Goal: Entertainment & Leisure: Consume media (video, audio)

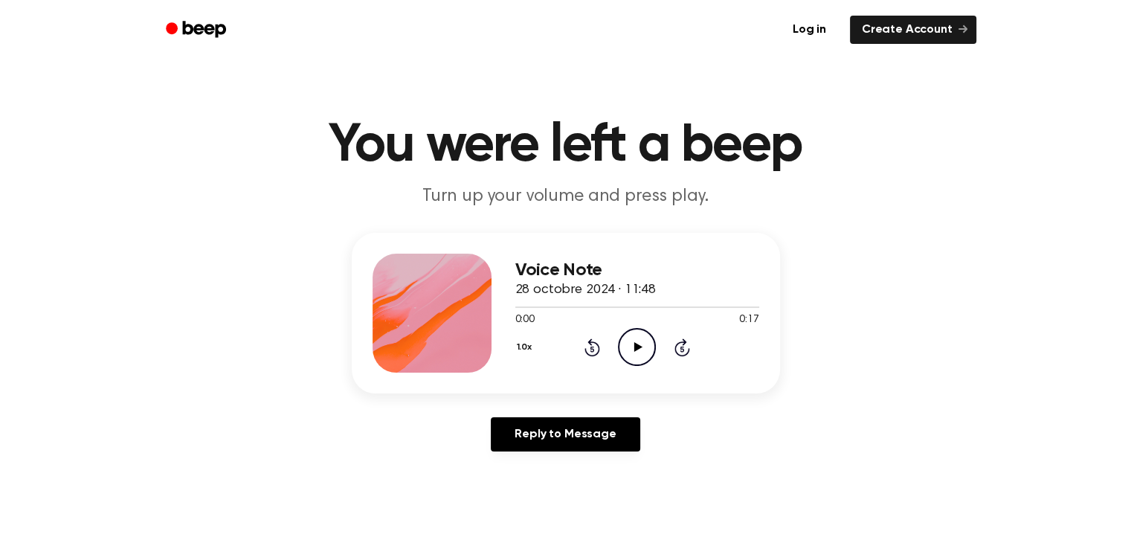
click at [627, 346] on icon "Play Audio" at bounding box center [637, 347] width 38 height 38
click at [636, 352] on icon "Pause Audio" at bounding box center [637, 347] width 38 height 38
click at [635, 347] on icon at bounding box center [638, 347] width 8 height 10
click at [637, 350] on icon "Play Audio" at bounding box center [637, 347] width 38 height 38
